Goal: Task Accomplishment & Management: Manage account settings

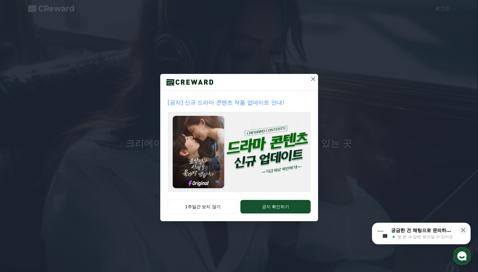
click at [312, 80] on icon at bounding box center [313, 78] width 7 height 7
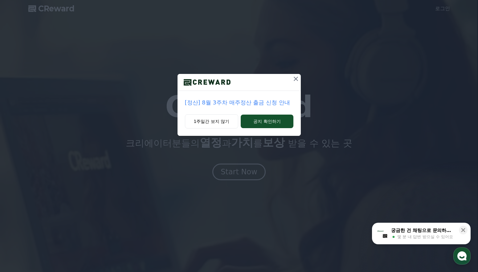
click at [295, 77] on icon at bounding box center [295, 78] width 7 height 7
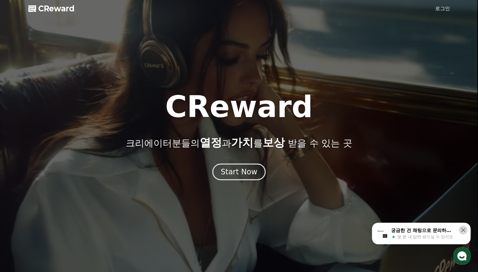
click at [462, 228] on icon at bounding box center [464, 230] width 6 height 6
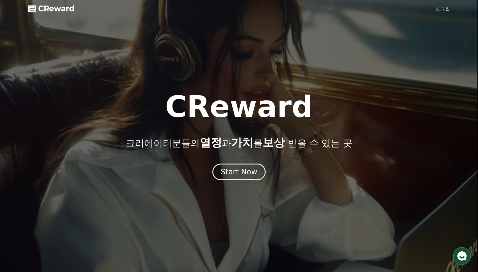
click at [442, 8] on link "로그인" at bounding box center [443, 8] width 15 height 7
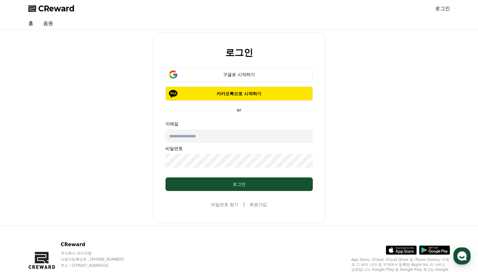
click at [227, 134] on input "text" at bounding box center [239, 137] width 147 height 14
click at [411, 127] on div "로그인 구글로 시작하기 카카오톡으로 시작하기 or 이메일 비밀번호 로그인 비밀번호 찾기 | 회원가입" at bounding box center [239, 127] width 427 height 191
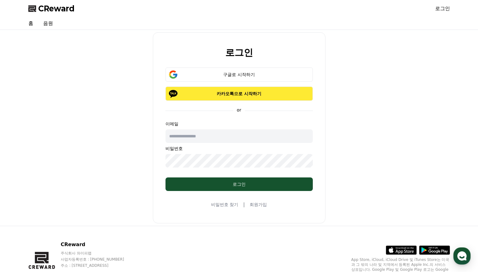
click at [250, 95] on p "카카오톡으로 시작하기" at bounding box center [240, 94] width 130 height 6
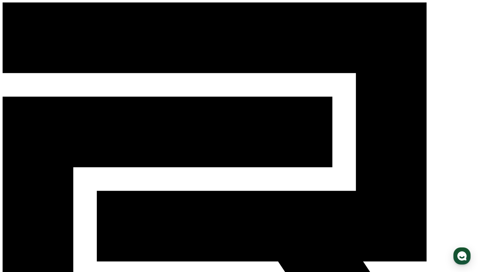
drag, startPoint x: 313, startPoint y: 79, endPoint x: 262, endPoint y: 79, distance: 51.5
select select "**********"
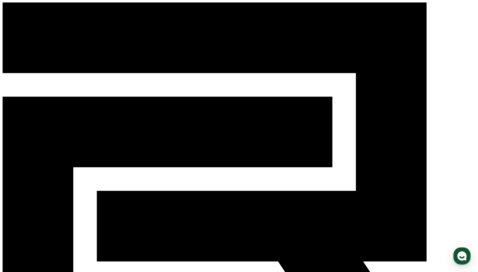
paste input "**********"
type input "**********"
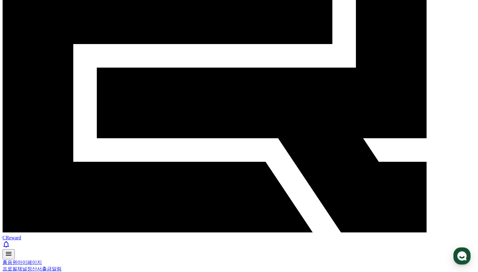
scroll to position [139, 0]
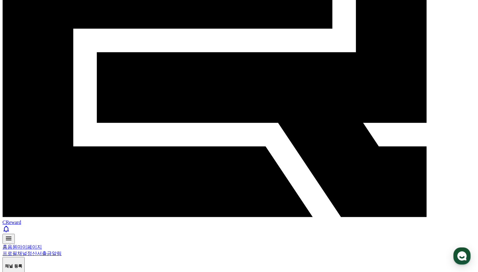
drag, startPoint x: 208, startPoint y: 79, endPoint x: 247, endPoint y: 79, distance: 38.6
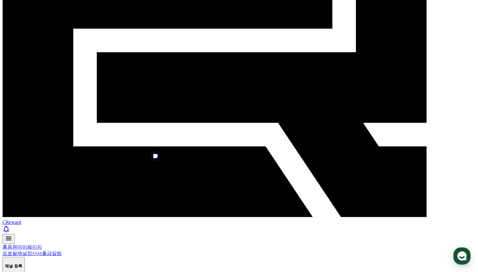
scroll to position [315, 0]
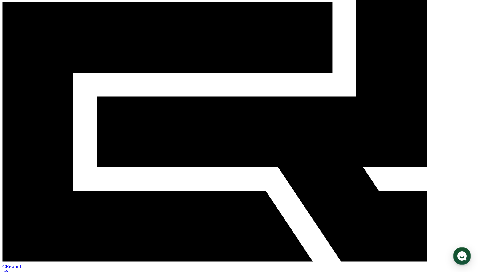
scroll to position [108, 0]
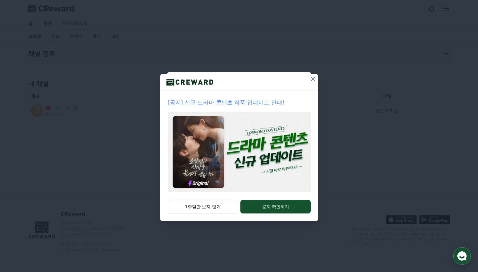
click at [314, 80] on icon at bounding box center [313, 78] width 7 height 7
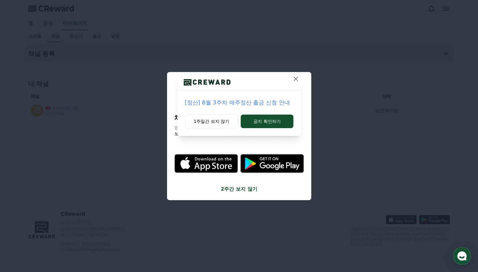
click at [295, 80] on icon at bounding box center [296, 79] width 4 height 4
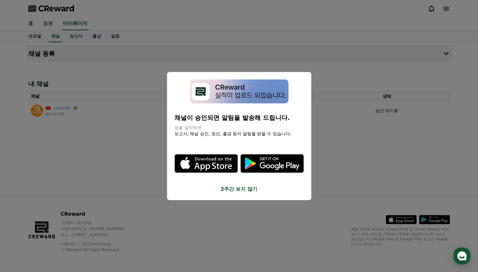
click at [424, 158] on button "close modal" at bounding box center [239, 136] width 478 height 272
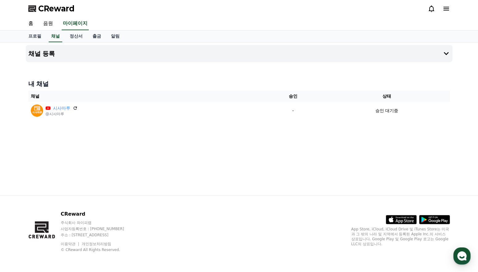
click at [60, 9] on span "CReward" at bounding box center [56, 9] width 36 height 10
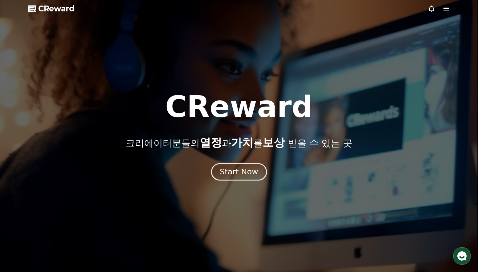
click at [244, 173] on div "Start Now" at bounding box center [239, 172] width 38 height 10
